Goal: Use online tool/utility: Utilize a website feature to perform a specific function

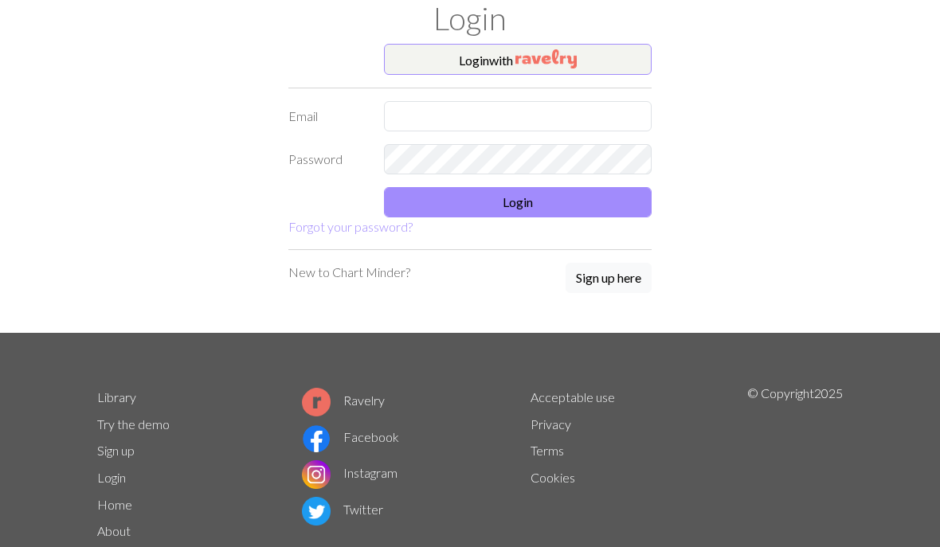
click at [504, 52] on button "Login with" at bounding box center [518, 60] width 268 height 32
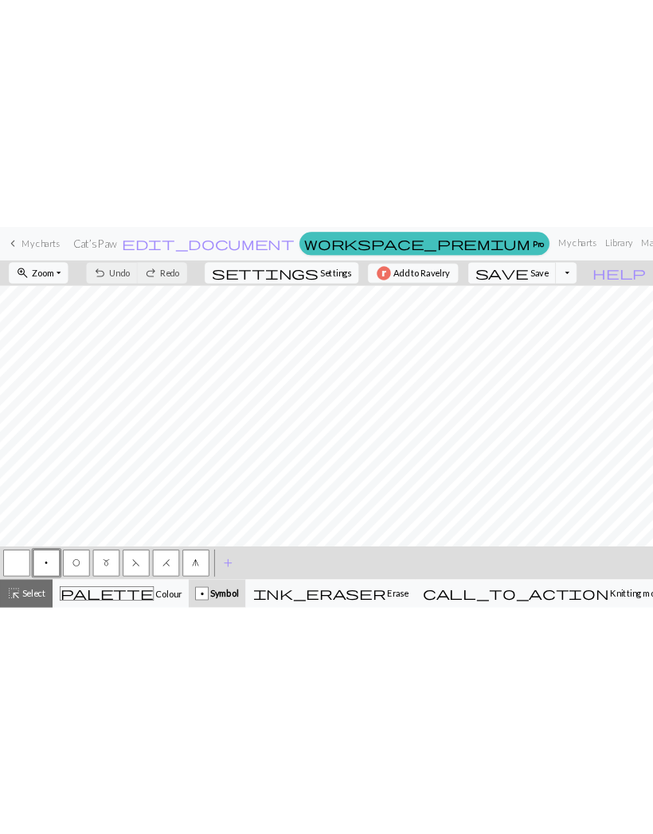
scroll to position [1, 0]
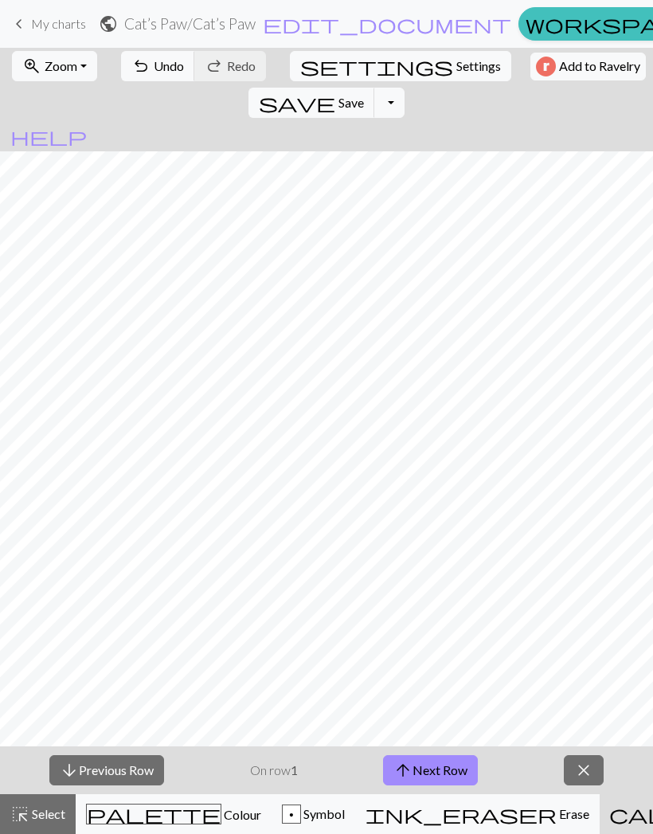
click at [433, 547] on button "arrow_upward Next Row" at bounding box center [430, 770] width 95 height 30
click at [426, 547] on button "arrow_upward Next Row" at bounding box center [430, 770] width 95 height 30
click at [425, 547] on button "arrow_upward Next Row" at bounding box center [430, 770] width 95 height 30
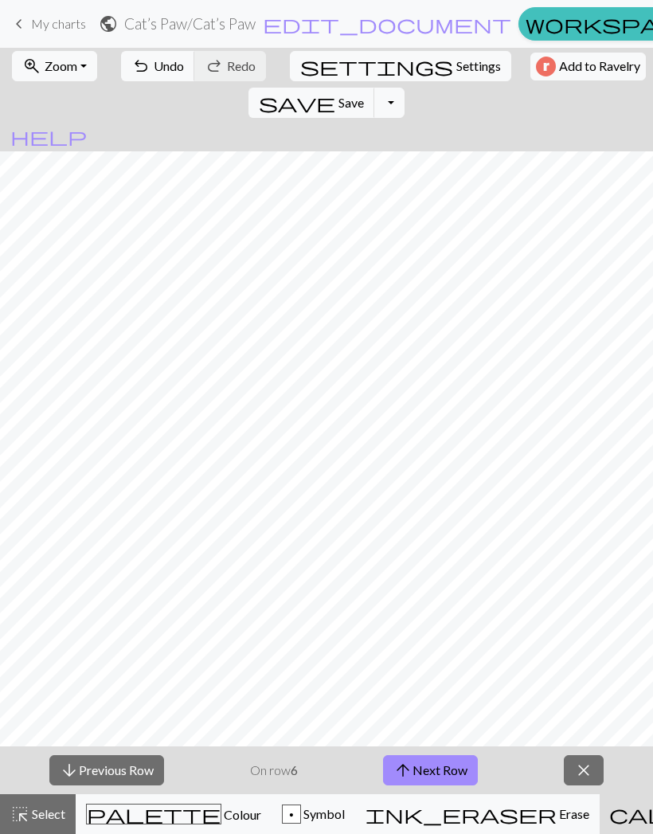
click at [426, 547] on button "arrow_upward Next Row" at bounding box center [430, 770] width 95 height 30
click at [425, 547] on button "arrow_upward Next Row" at bounding box center [430, 770] width 95 height 30
click at [426, 547] on button "arrow_upward Next Row" at bounding box center [430, 770] width 95 height 30
click at [425, 547] on button "arrow_upward Next Row" at bounding box center [430, 770] width 95 height 30
click at [427, 547] on button "arrow_upward Next Row" at bounding box center [433, 770] width 95 height 30
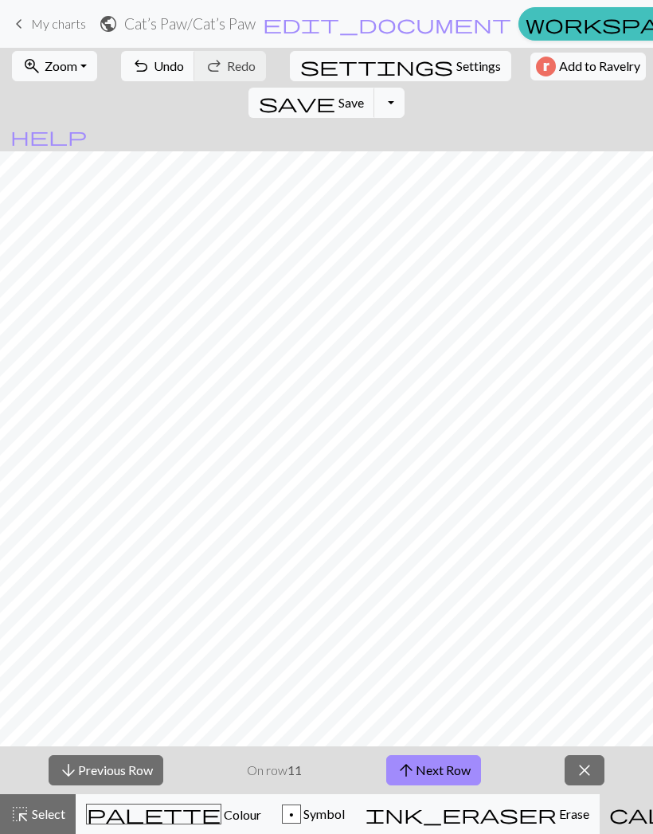
click at [427, 547] on button "arrow_upward Next Row" at bounding box center [433, 770] width 95 height 30
click at [428, 547] on button "arrow_upward Next Row" at bounding box center [433, 770] width 95 height 30
click at [427, 547] on button "arrow_upward Next Row" at bounding box center [433, 770] width 95 height 30
click at [429, 547] on button "arrow_upward Next Row" at bounding box center [433, 770] width 95 height 30
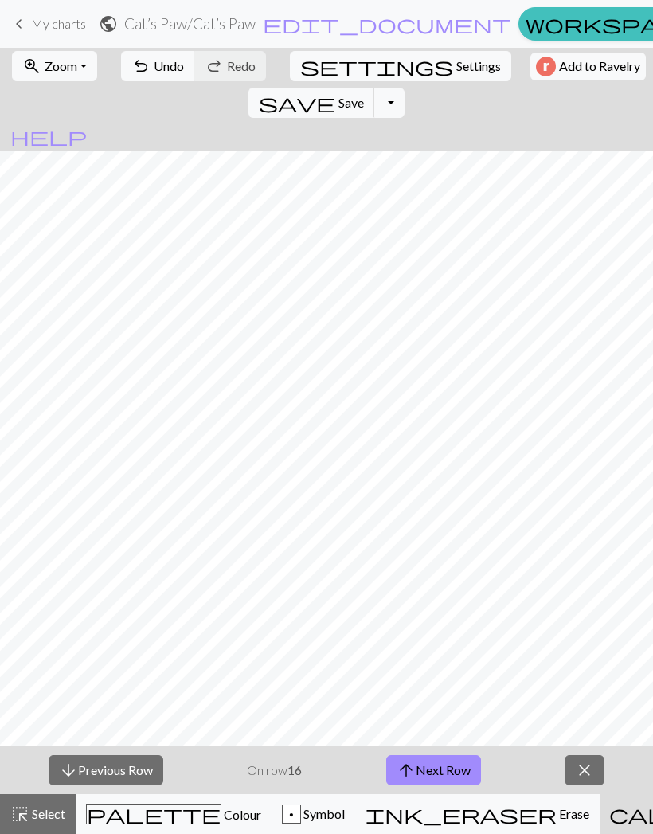
click at [427, 547] on button "arrow_upward Next Row" at bounding box center [433, 770] width 95 height 30
click at [426, 547] on button "arrow_upward Next Row" at bounding box center [433, 770] width 95 height 30
click at [427, 547] on button "arrow_upward Next Row" at bounding box center [433, 770] width 95 height 30
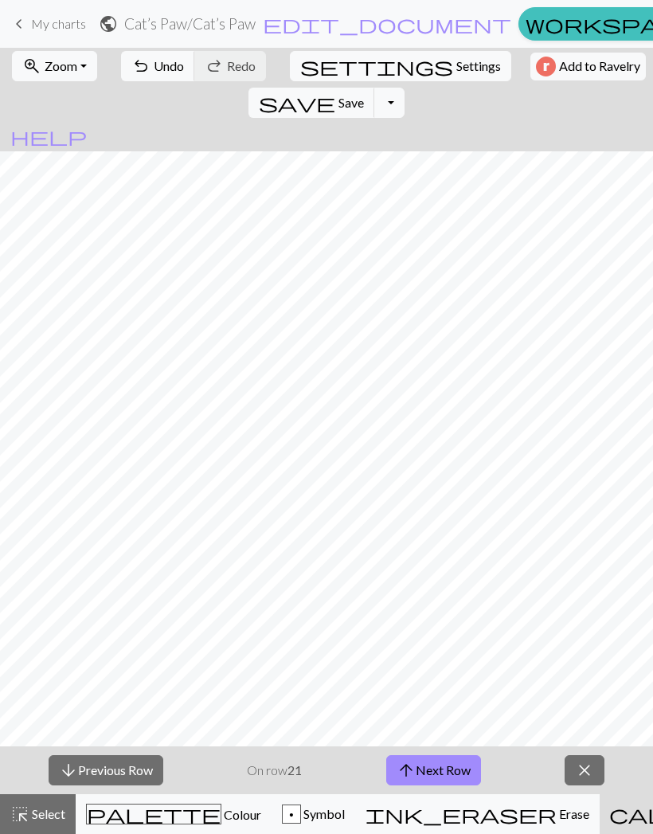
click at [421, 547] on button "arrow_upward Next Row" at bounding box center [433, 770] width 95 height 30
click at [420, 547] on button "arrow_upward Next Row" at bounding box center [433, 770] width 95 height 30
click at [429, 547] on button "arrow_upward Next Row" at bounding box center [433, 770] width 95 height 30
click at [428, 547] on button "arrow_upward Next Row" at bounding box center [433, 770] width 95 height 30
click at [425, 547] on button "arrow_upward Next Row" at bounding box center [433, 770] width 95 height 30
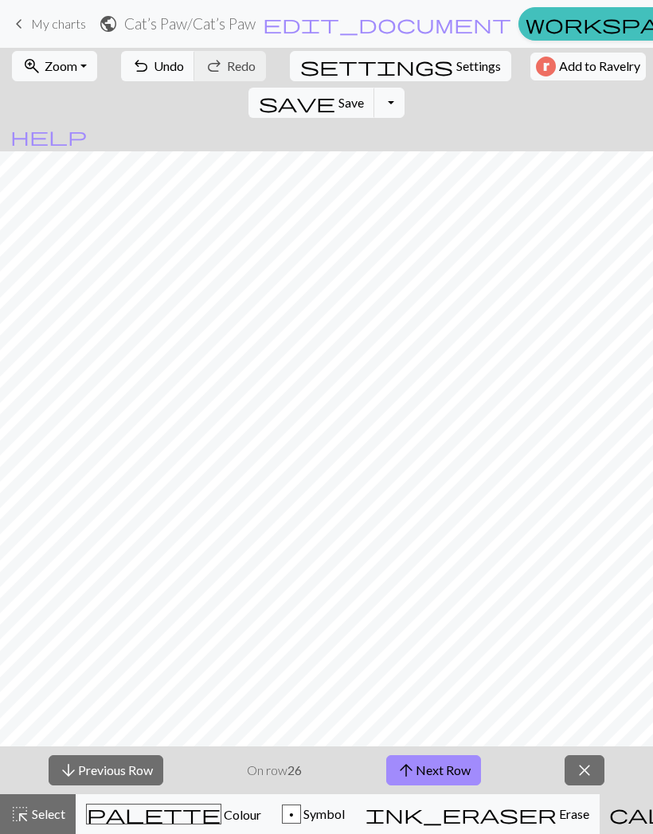
click at [424, 547] on button "arrow_upward Next Row" at bounding box center [433, 770] width 95 height 30
click at [422, 547] on button "arrow_upward Next Row" at bounding box center [433, 770] width 95 height 30
click at [425, 547] on button "arrow_upward Next Row" at bounding box center [433, 770] width 95 height 30
